Goal: Check status: Check status

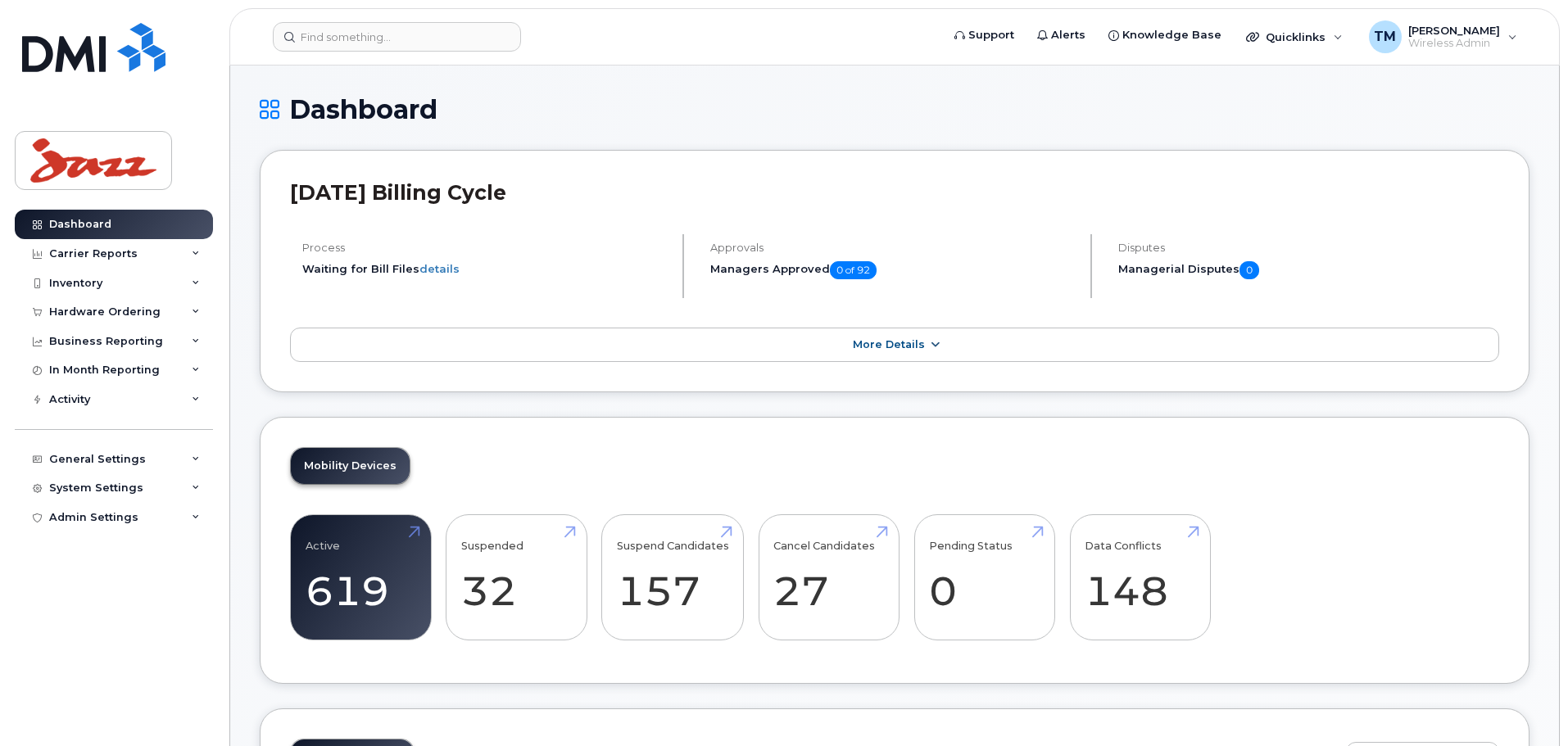
click at [834, 353] on link "More Details" at bounding box center [894, 345] width 1209 height 34
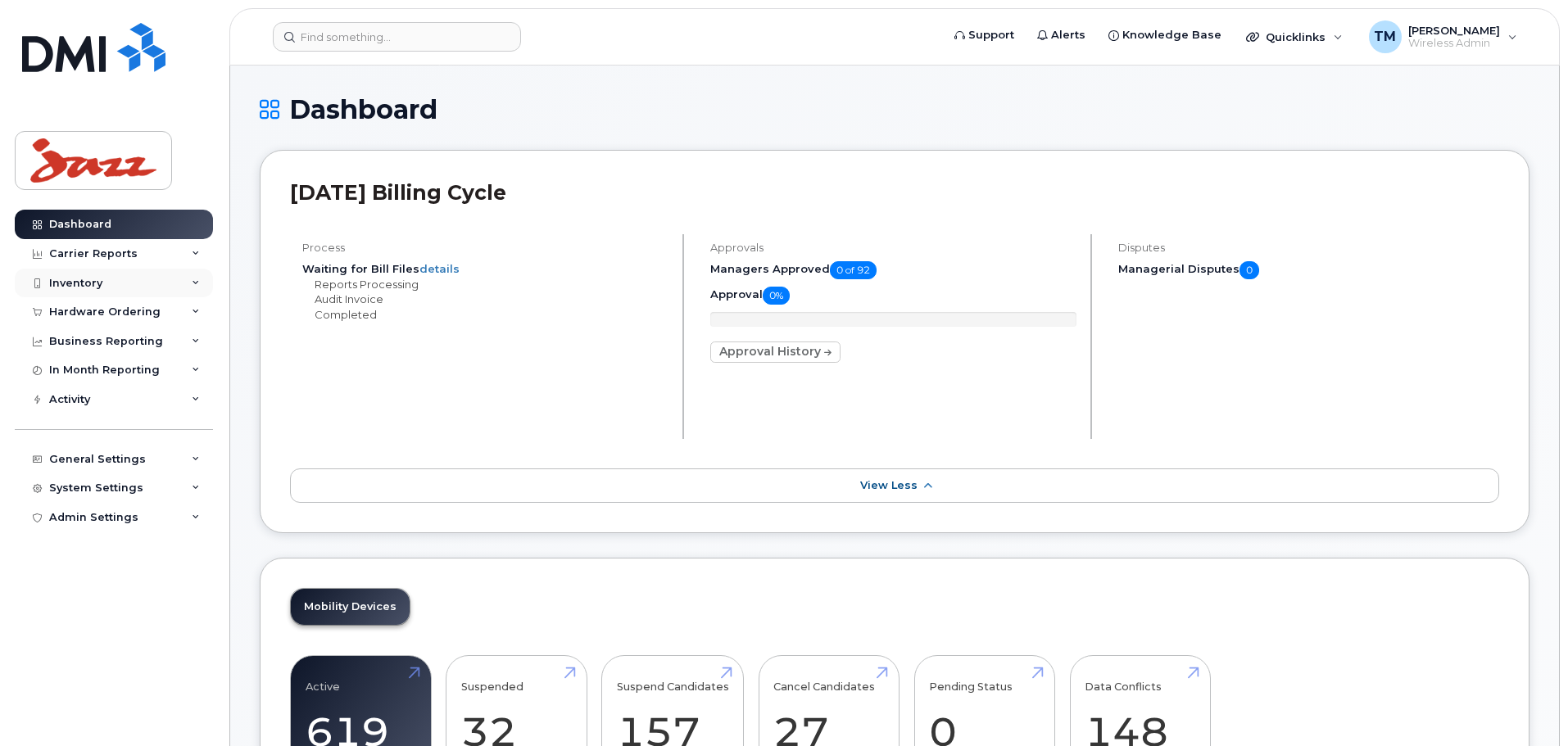
click at [140, 287] on div "Inventory" at bounding box center [114, 283] width 198 height 29
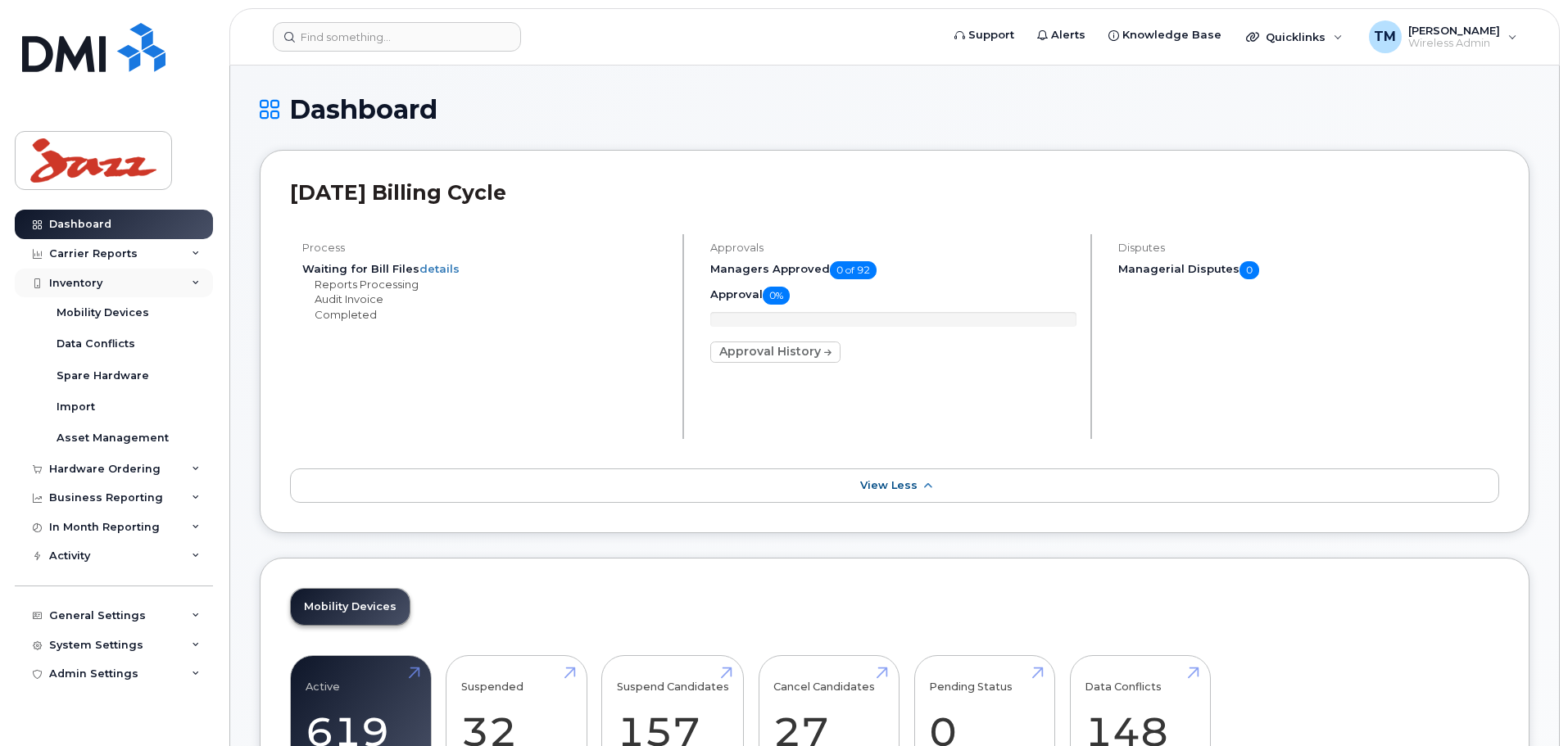
click at [140, 285] on div "Inventory" at bounding box center [114, 283] width 198 height 29
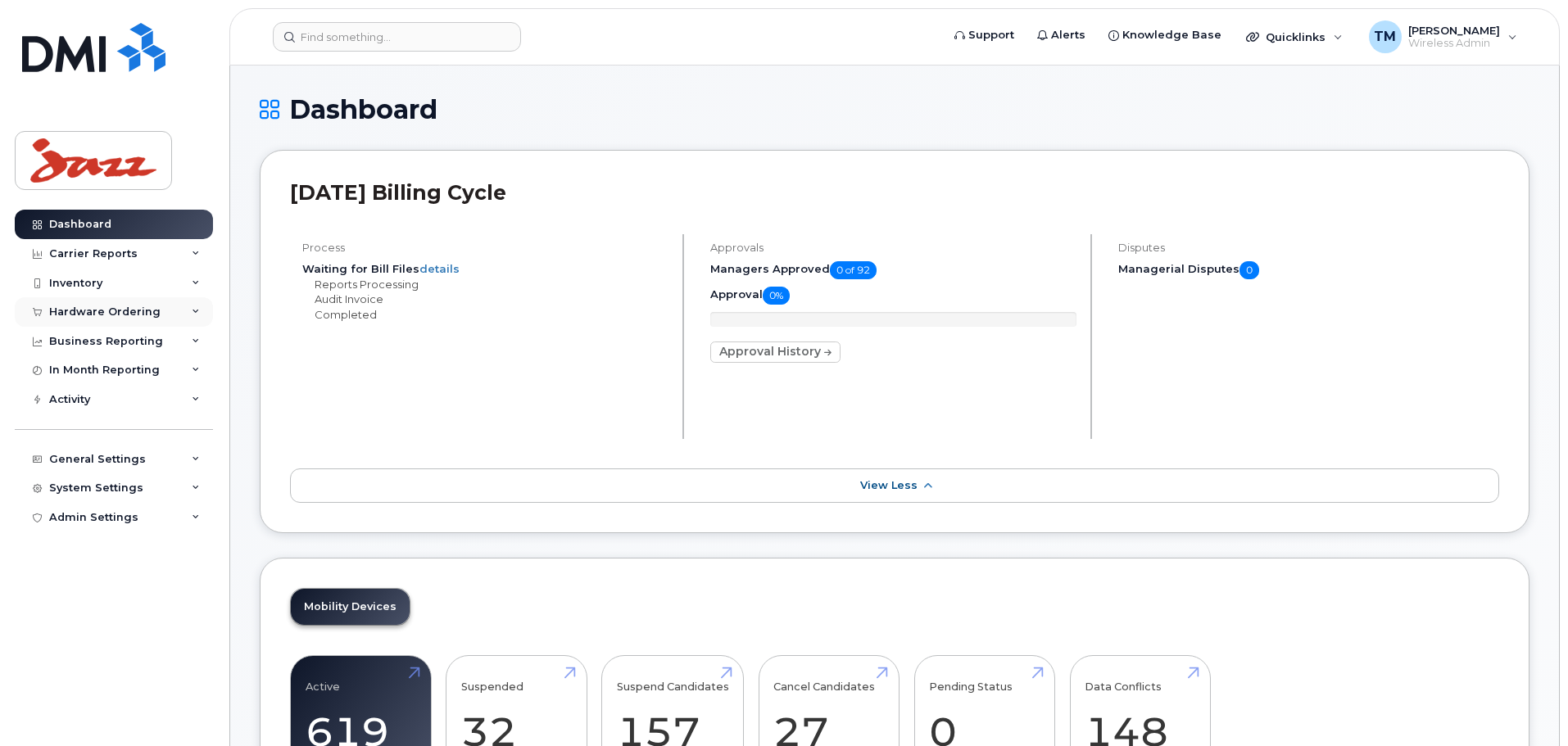
click at [153, 316] on div "Hardware Ordering" at bounding box center [105, 312] width 112 height 13
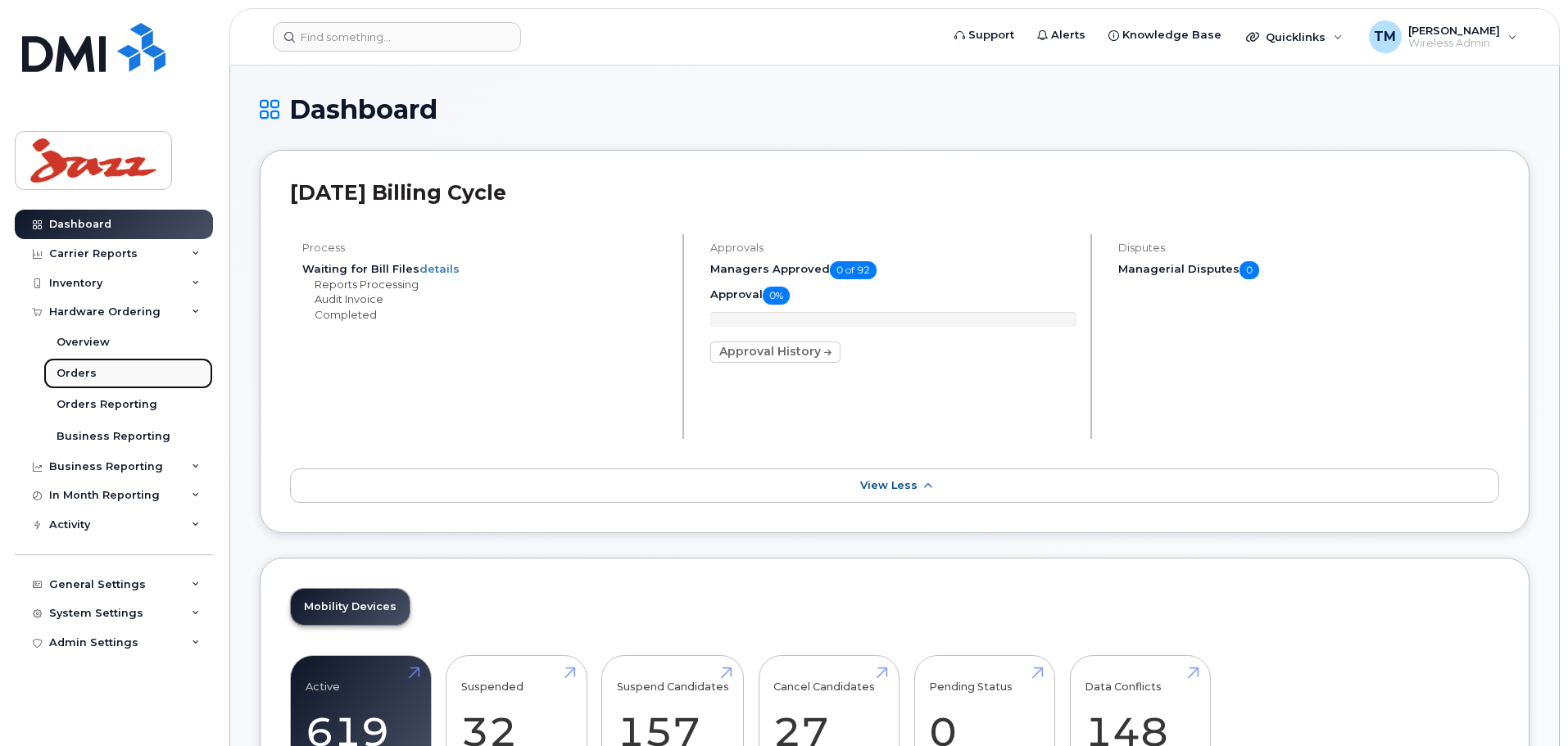
click at [83, 370] on div "Orders" at bounding box center [77, 374] width 40 height 15
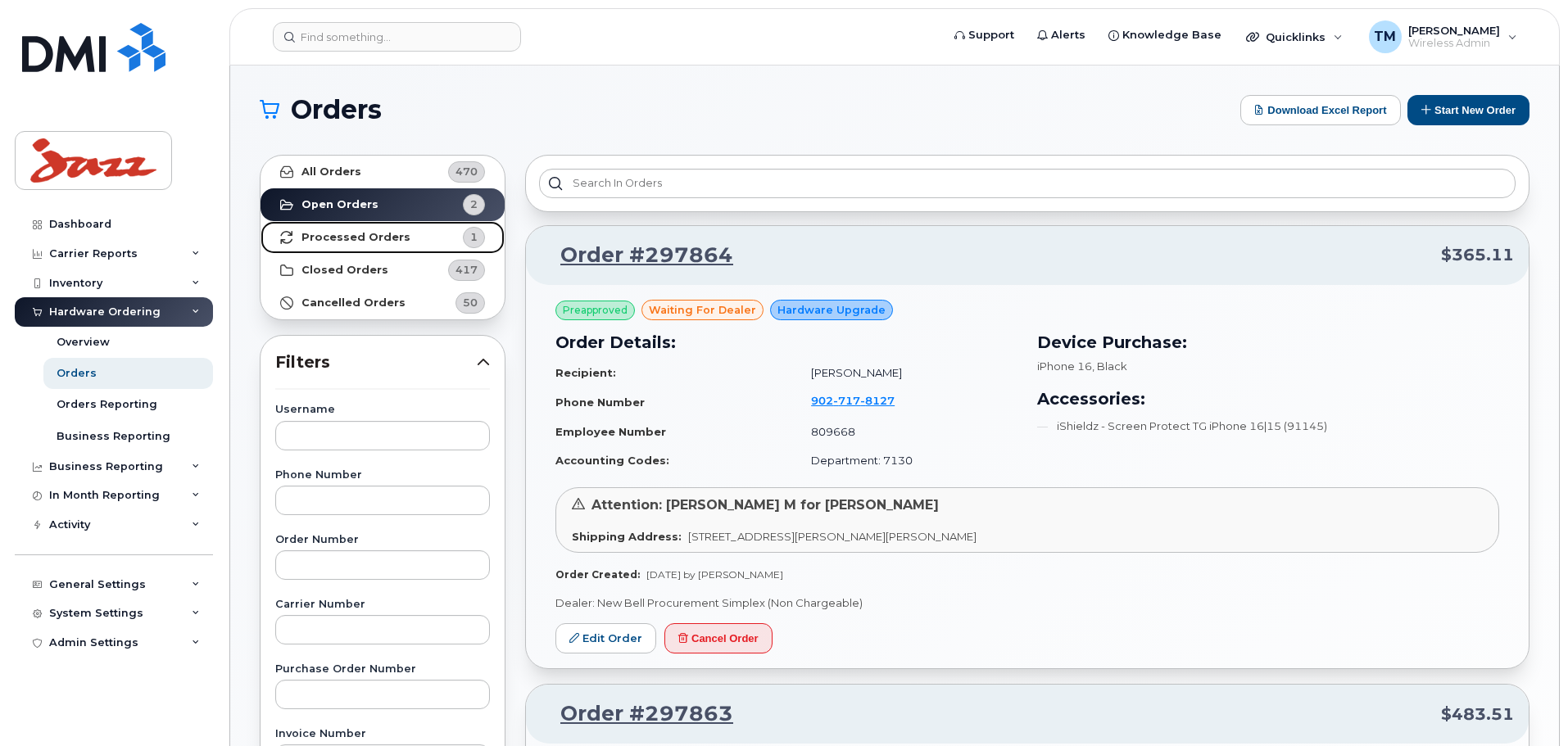
click at [368, 235] on strong "Processed Orders" at bounding box center [356, 237] width 109 height 13
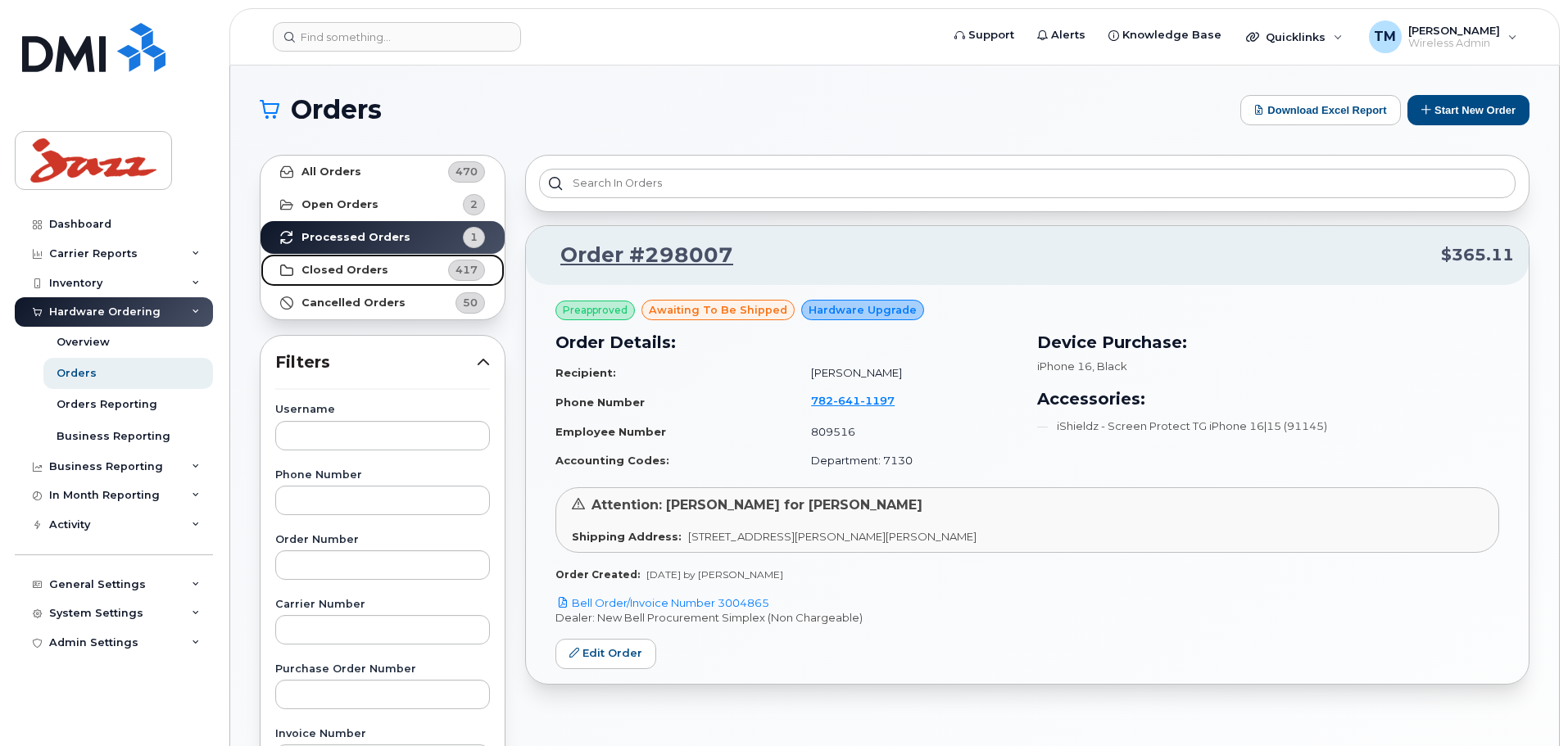
click at [371, 259] on link "Closed Orders 417" at bounding box center [382, 270] width 244 height 32
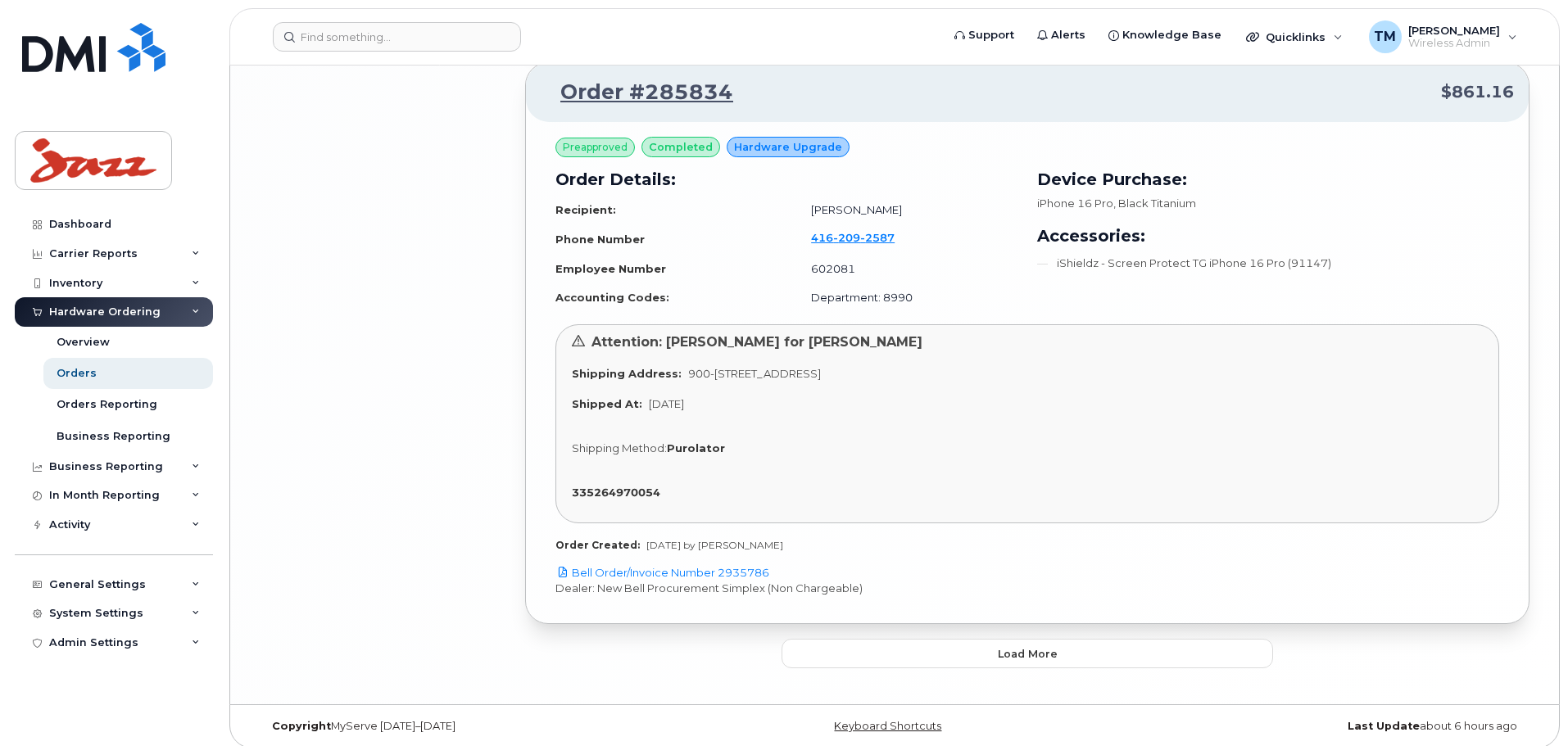
scroll to position [4270, 0]
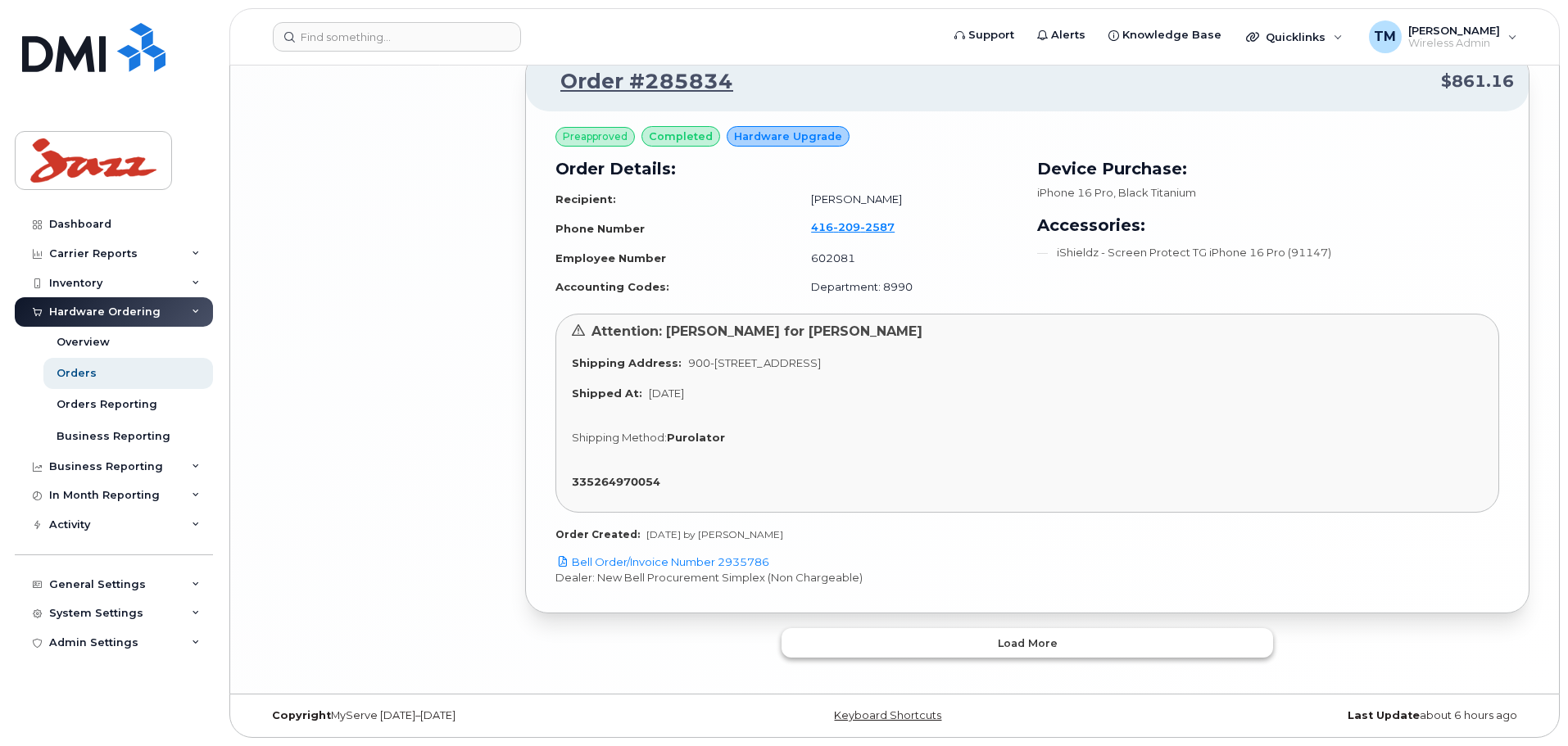
click at [1015, 656] on button "Load more" at bounding box center [1028, 643] width 491 height 29
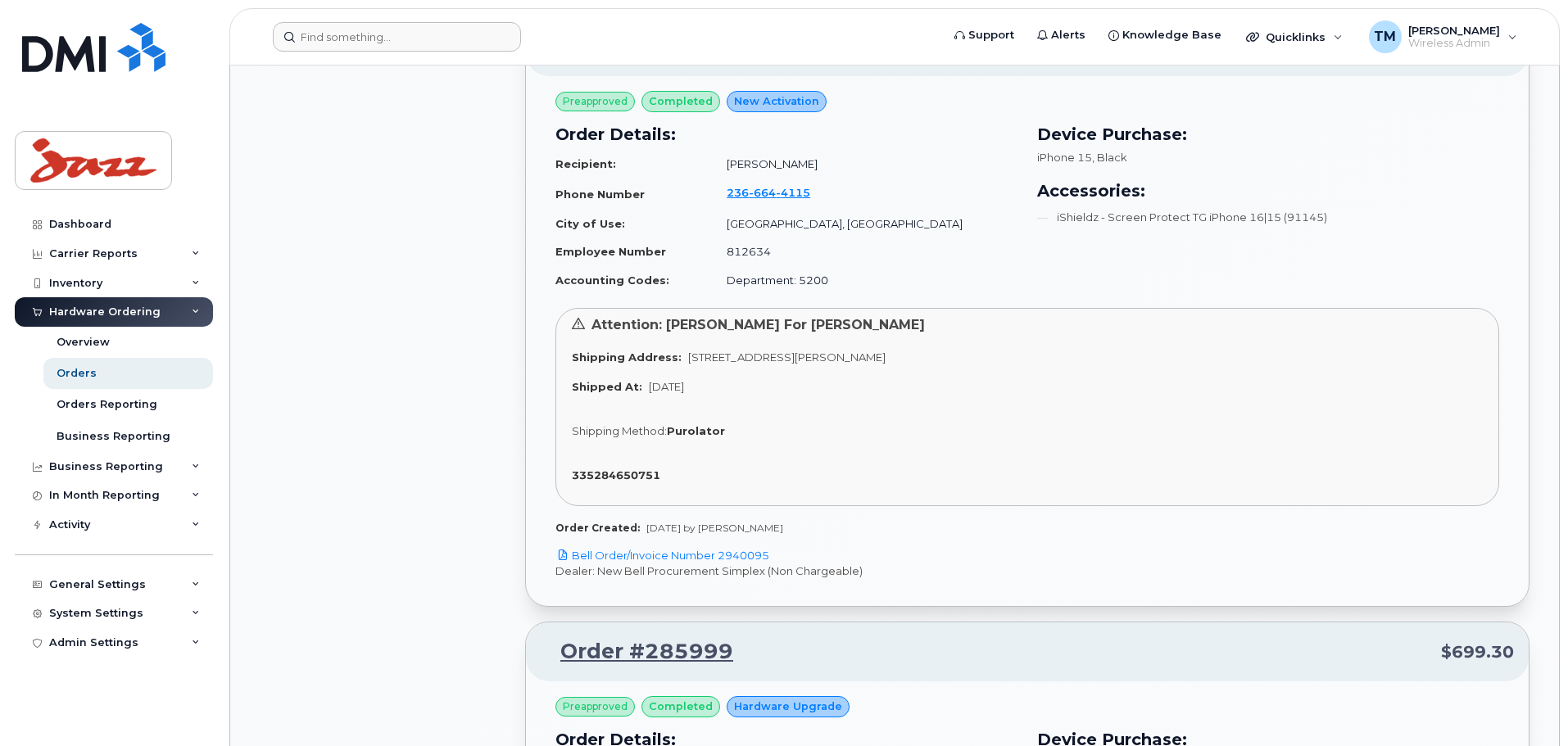
scroll to position [0, 0]
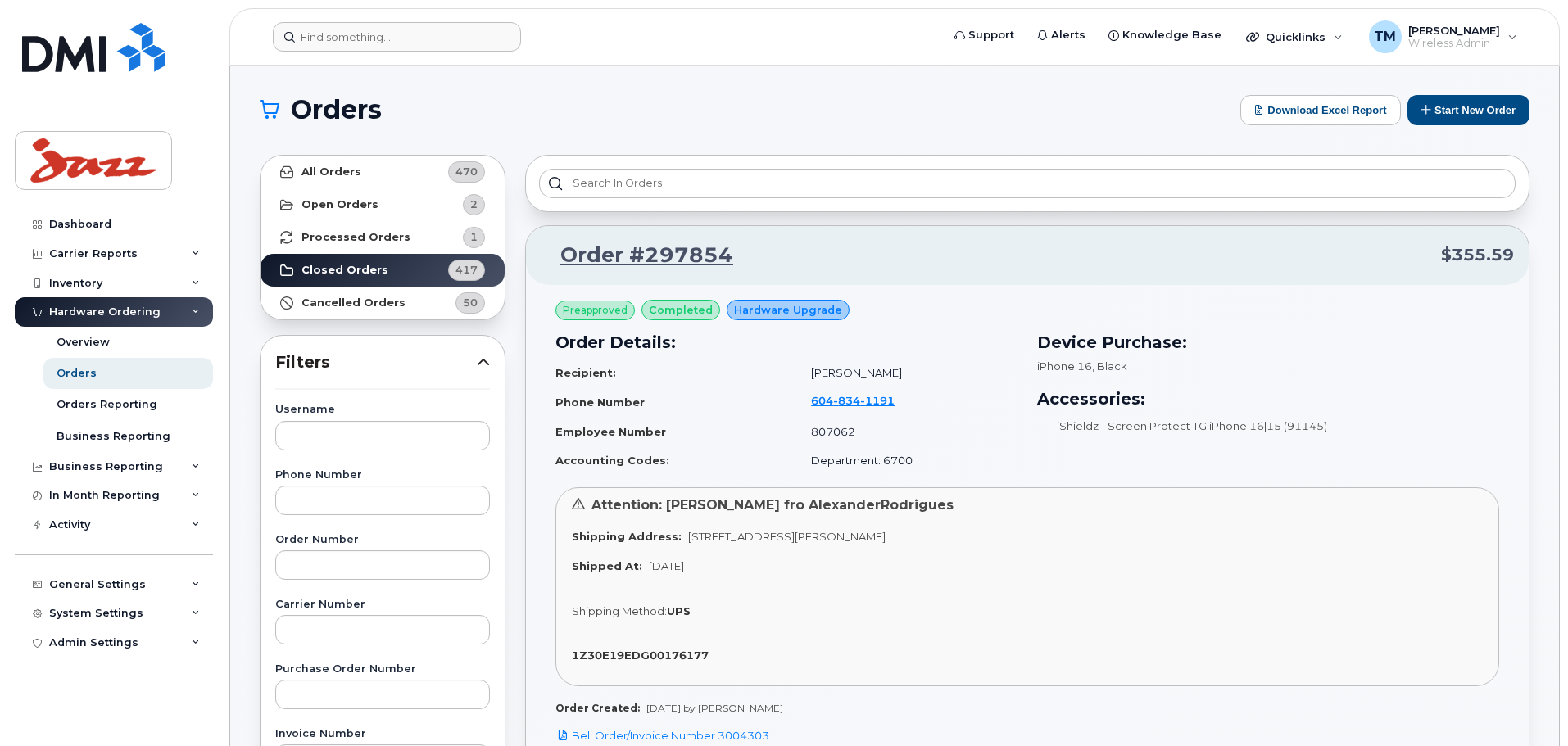
drag, startPoint x: 384, startPoint y: 678, endPoint x: 416, endPoint y: 36, distance: 642.8
